Goal: Check status: Check status

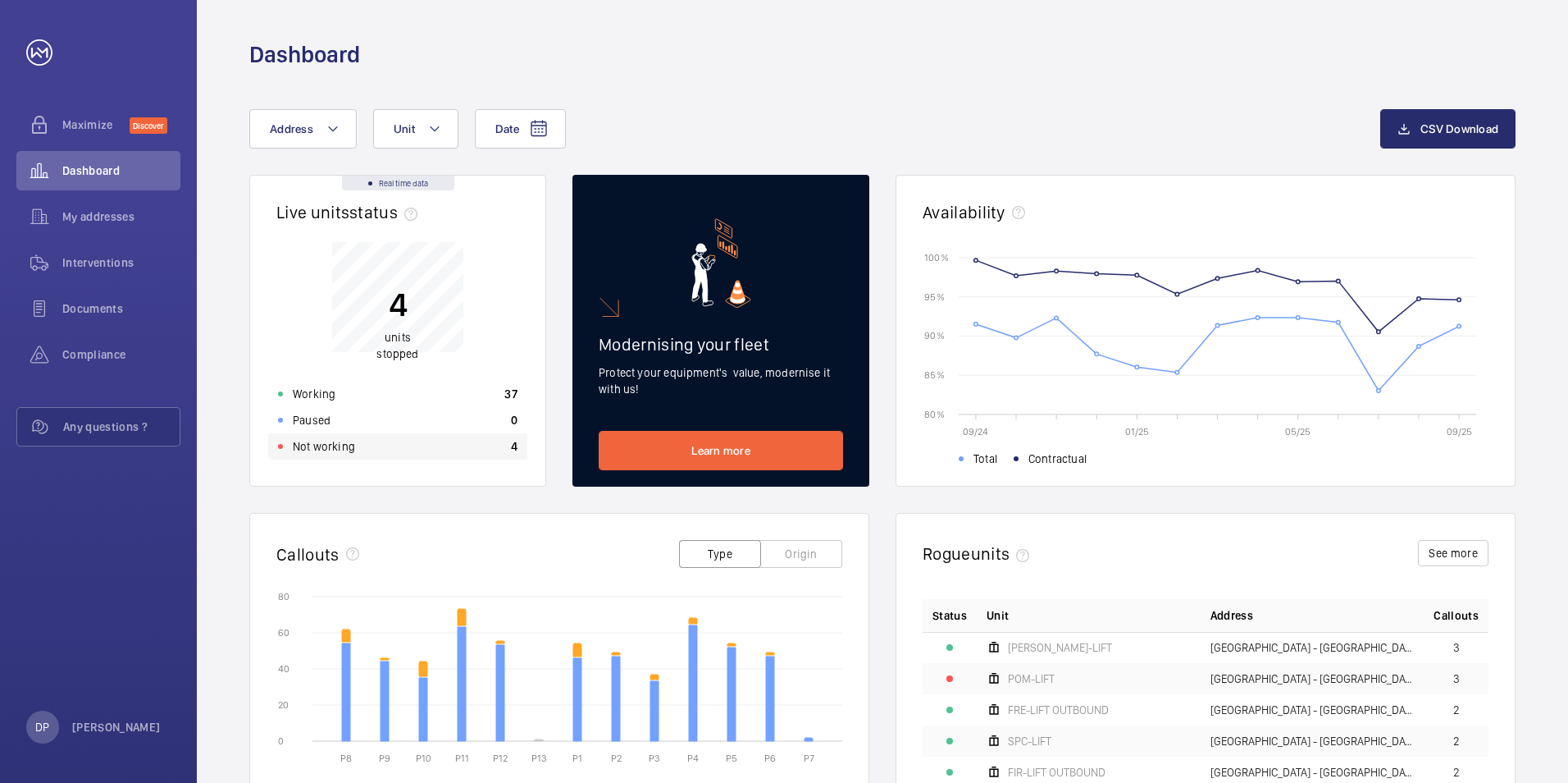
click at [366, 442] on div "Not working 4" at bounding box center [398, 446] width 260 height 26
